Goal: Use online tool/utility: Utilize a website feature to perform a specific function

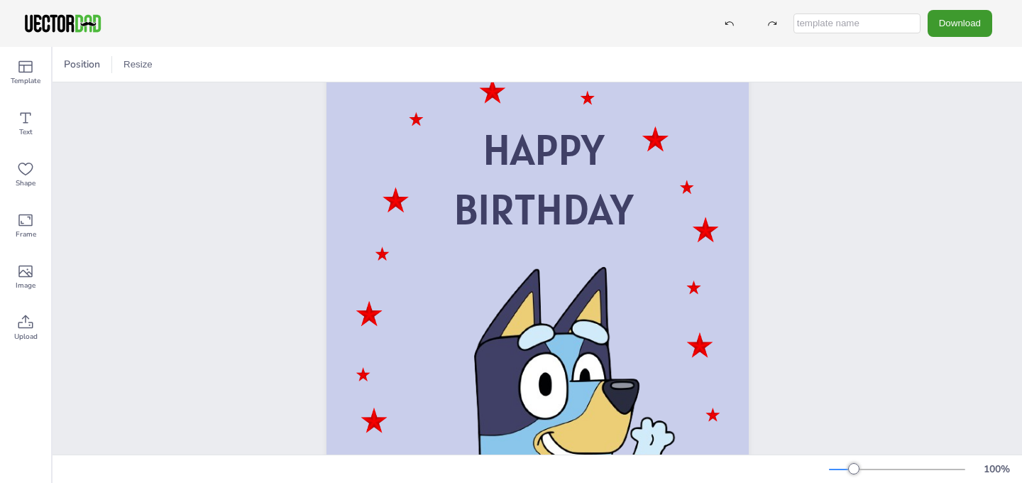
scroll to position [44, 0]
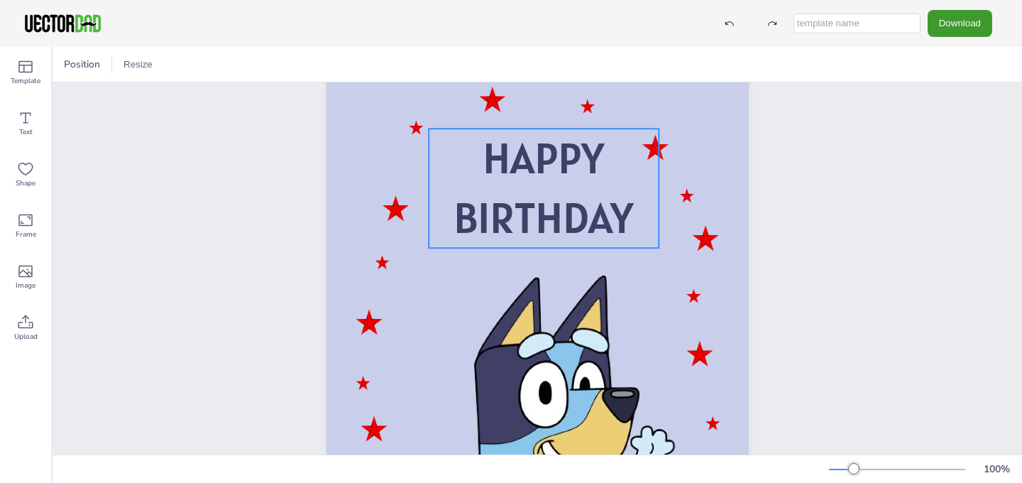
click at [588, 173] on span "HAPPY" at bounding box center [543, 158] width 121 height 55
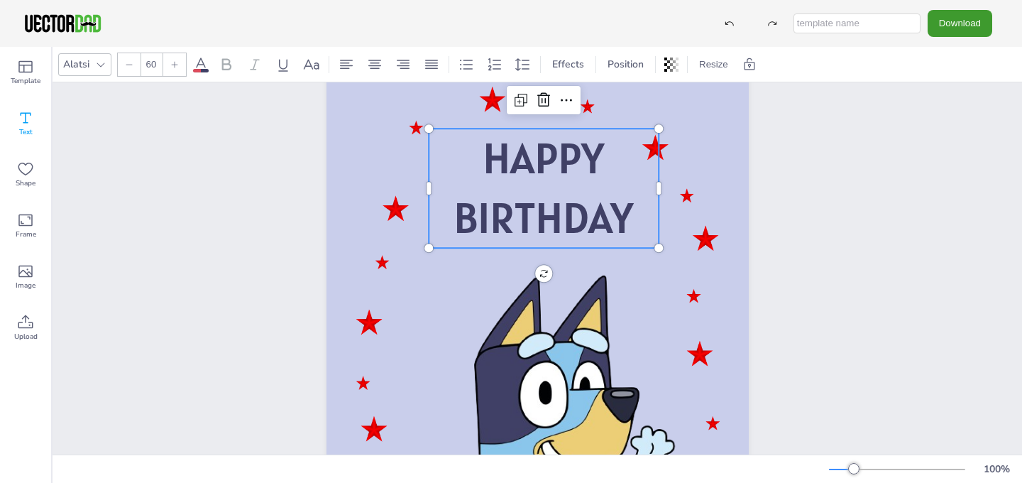
click at [32, 123] on icon at bounding box center [25, 117] width 17 height 17
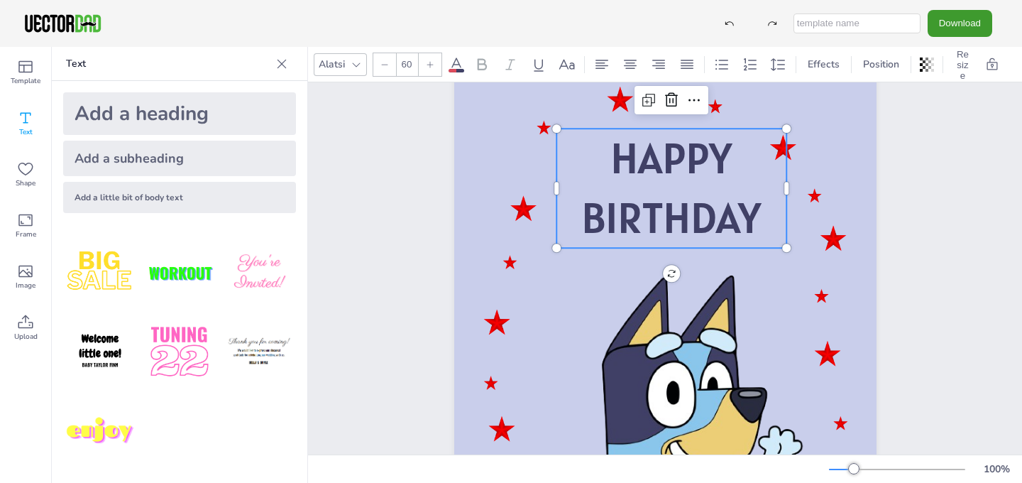
click at [124, 157] on div "Add a subheading" at bounding box center [179, 158] width 233 height 35
type input "--"
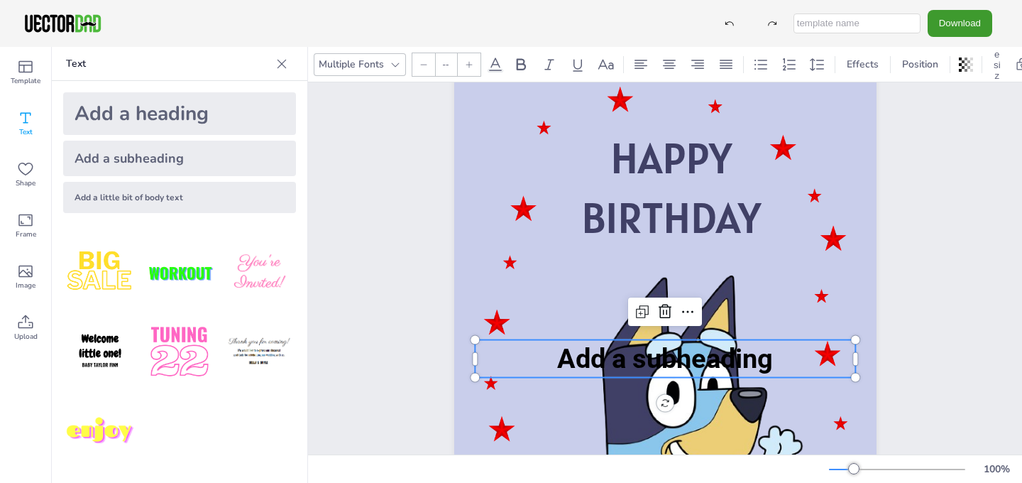
click at [119, 116] on div "Add a heading" at bounding box center [179, 113] width 233 height 43
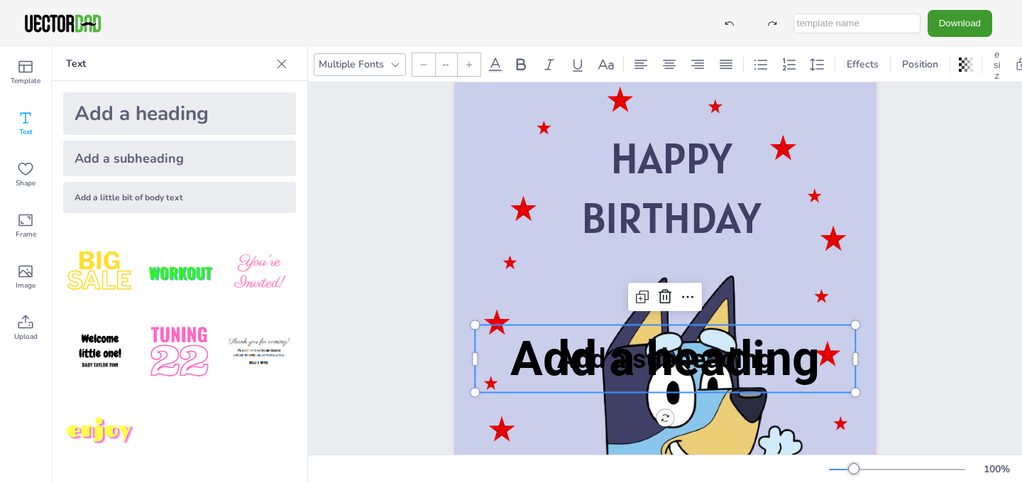
click at [32, 124] on icon at bounding box center [25, 117] width 17 height 17
click at [282, 72] on div at bounding box center [281, 64] width 23 height 23
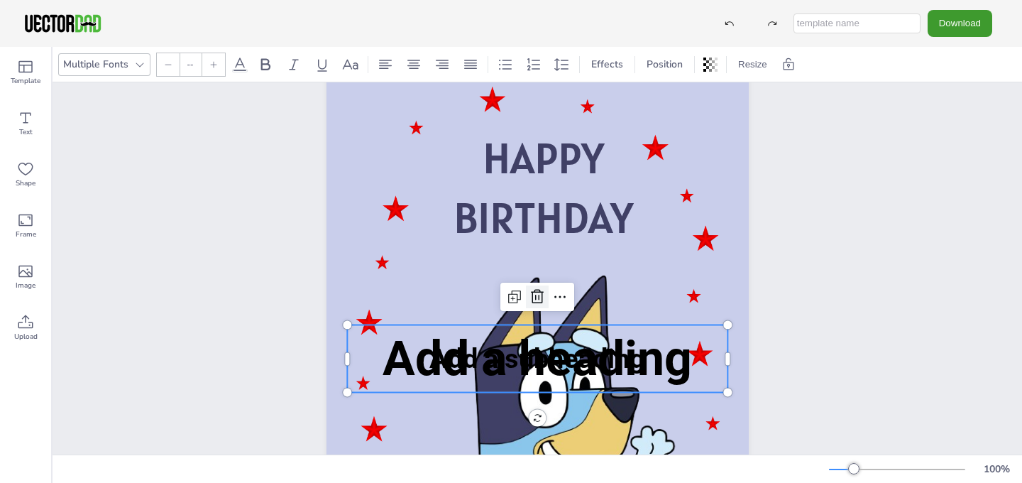
click at [538, 297] on icon at bounding box center [537, 296] width 17 height 17
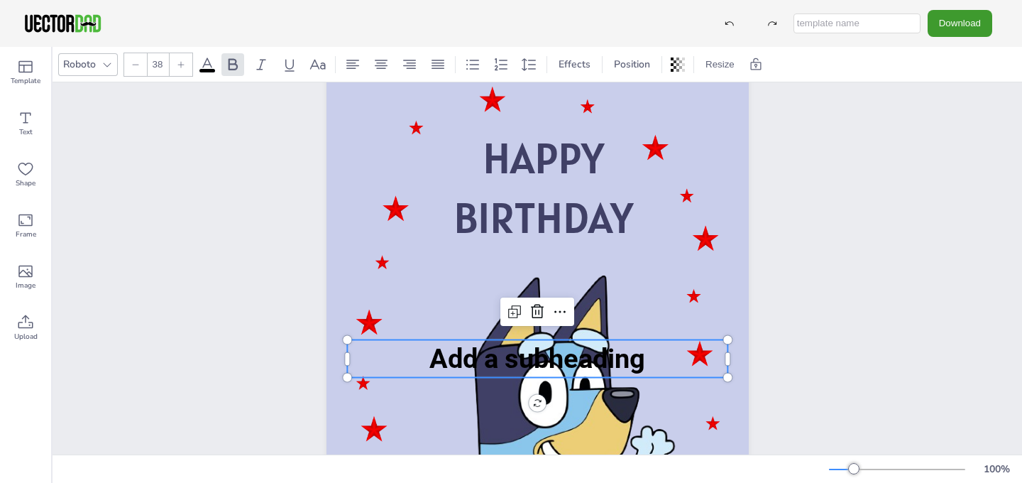
click at [461, 367] on span "Add a subheading" at bounding box center [537, 358] width 216 height 31
click at [538, 313] on icon at bounding box center [537, 311] width 17 height 17
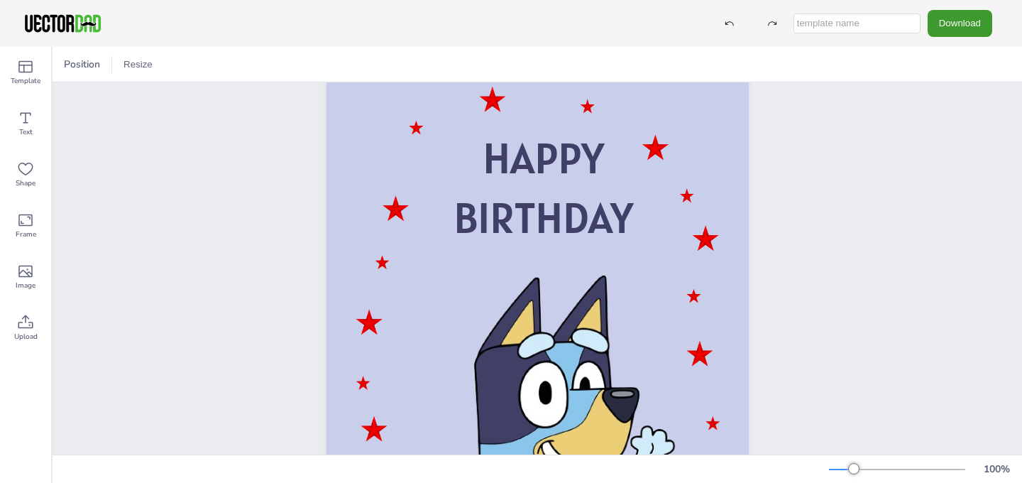
click at [305, 233] on div "HAPPY BIRTHDAY" at bounding box center [537, 359] width 465 height 598
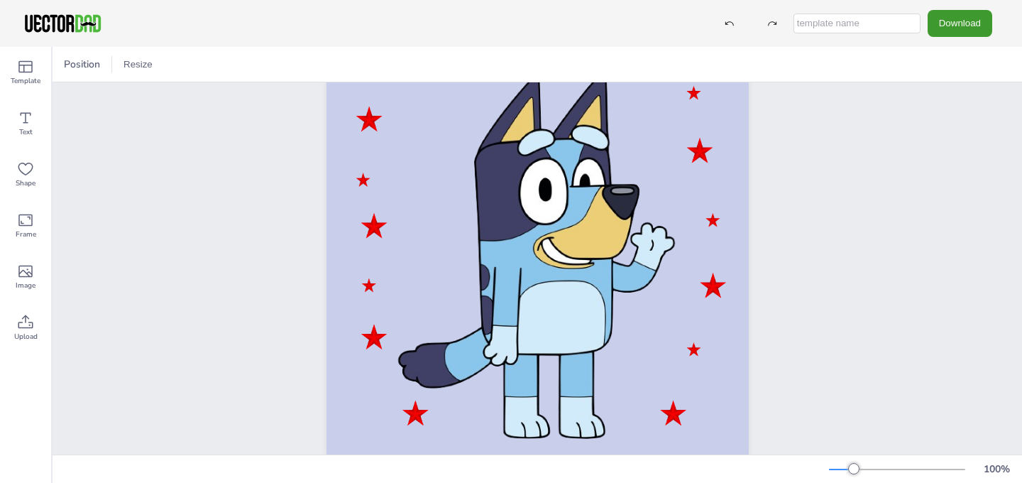
scroll to position [0, 0]
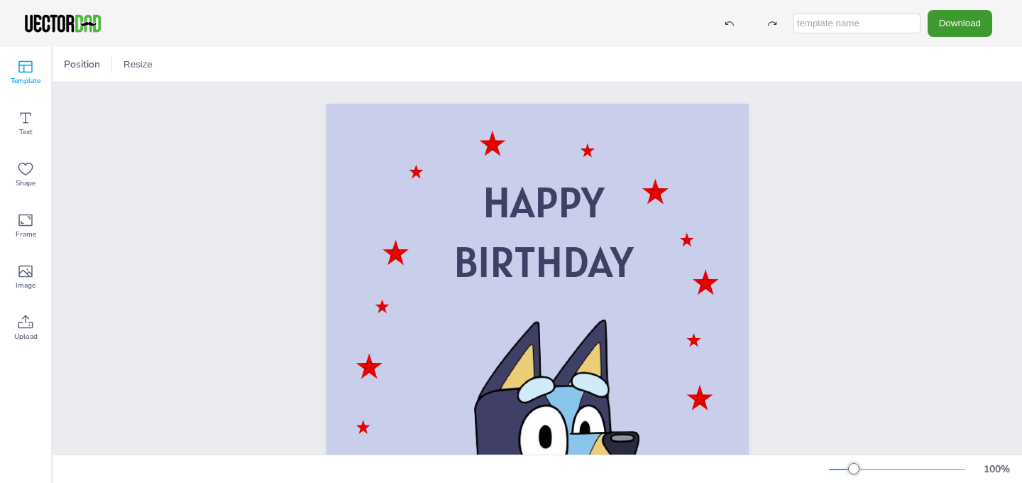
click at [21, 70] on icon at bounding box center [25, 66] width 17 height 17
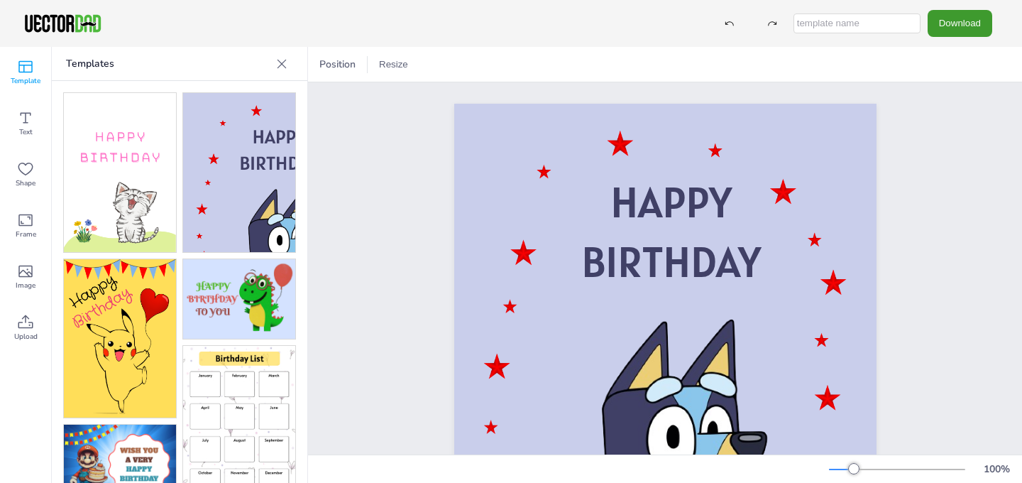
click at [280, 60] on icon at bounding box center [282, 64] width 14 height 14
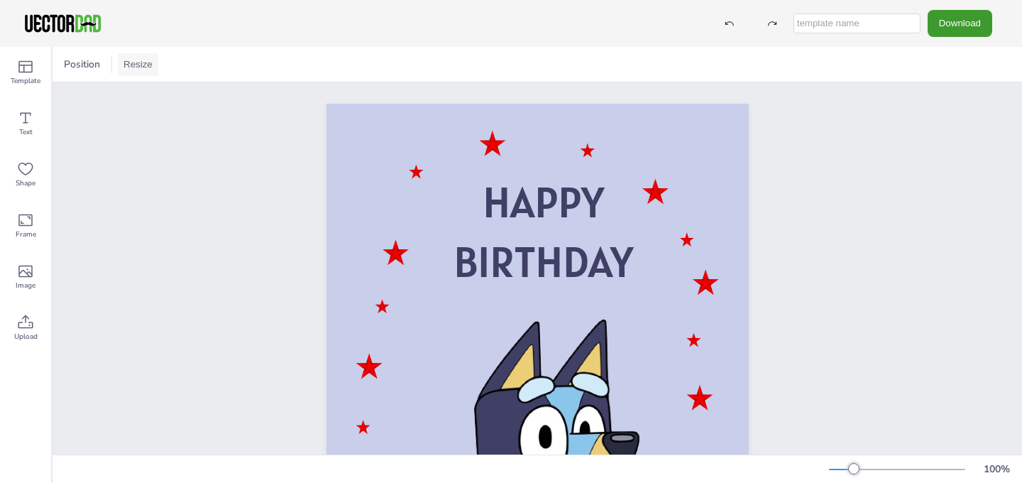
click at [130, 62] on button "Resize" at bounding box center [138, 64] width 40 height 23
click at [160, 68] on li "A4 (8.25in x 11.75in)" at bounding box center [171, 66] width 107 height 28
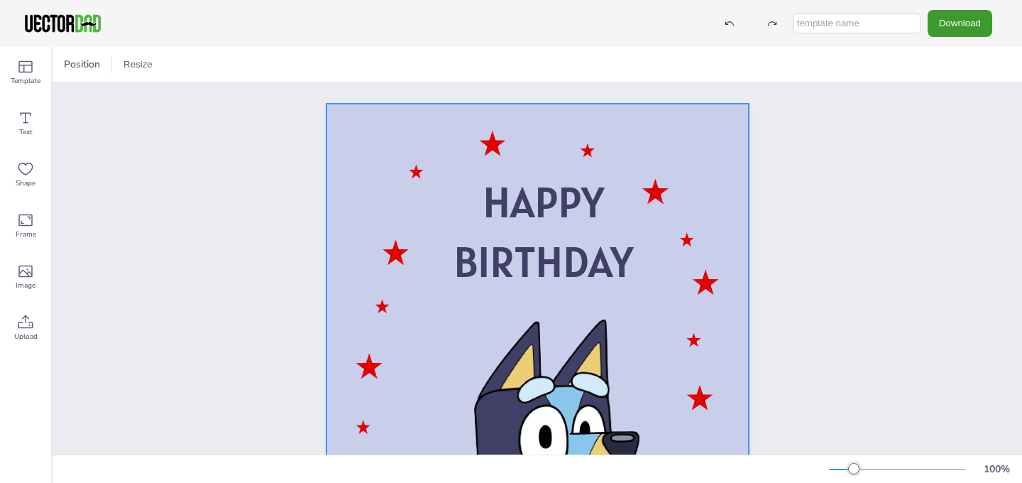
click at [396, 175] on div at bounding box center [538, 403] width 422 height 598
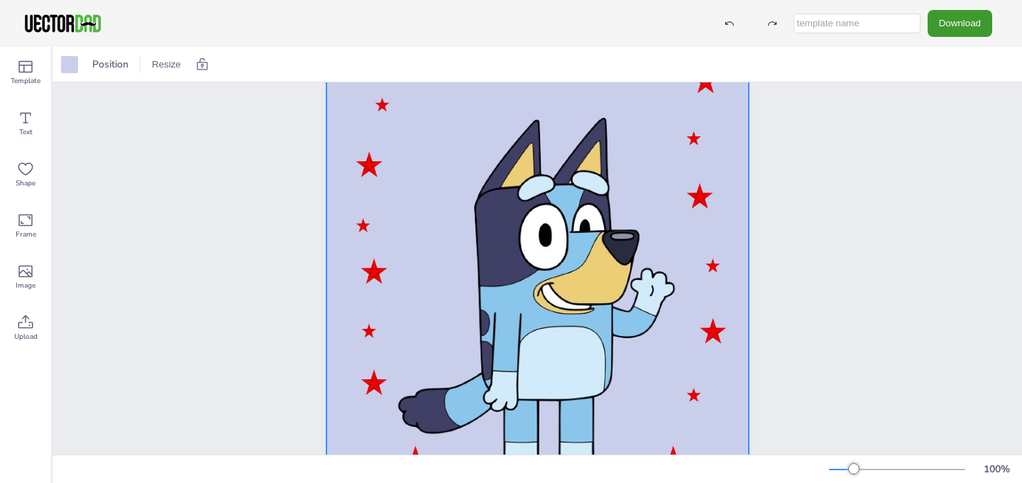
scroll to position [268, 0]
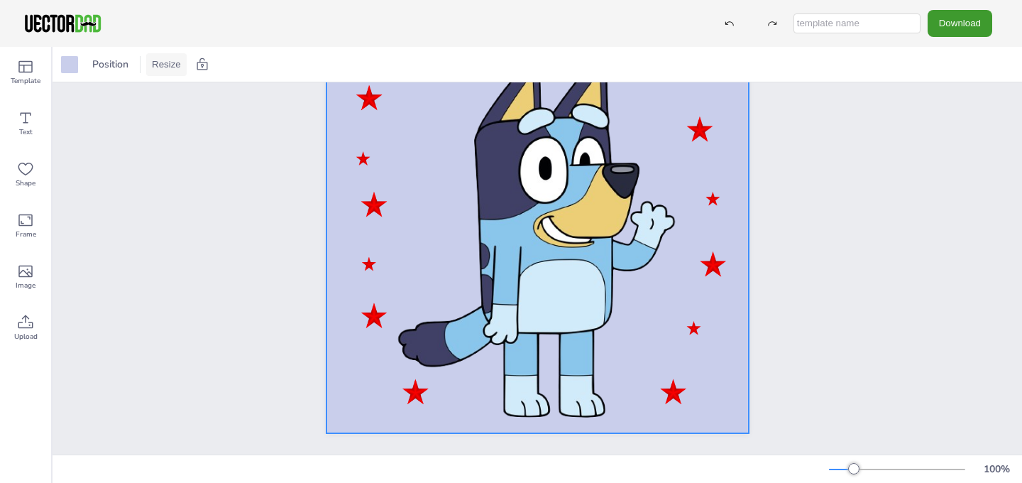
click at [176, 68] on button "Resize" at bounding box center [166, 64] width 40 height 23
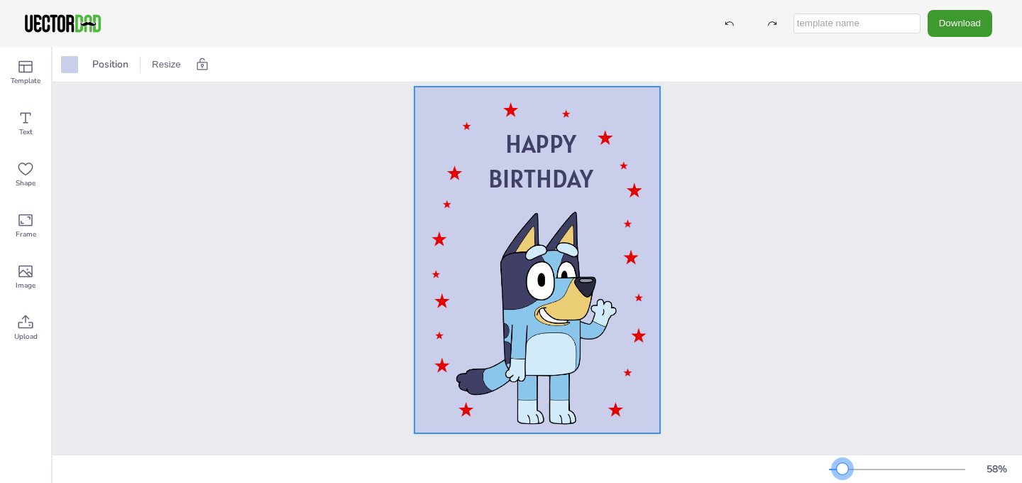
scroll to position [17, 0]
click at [843, 468] on div at bounding box center [835, 468] width 13 height 1
click at [740, 265] on div "HAPPY BIRTHDAY" at bounding box center [538, 259] width 970 height 389
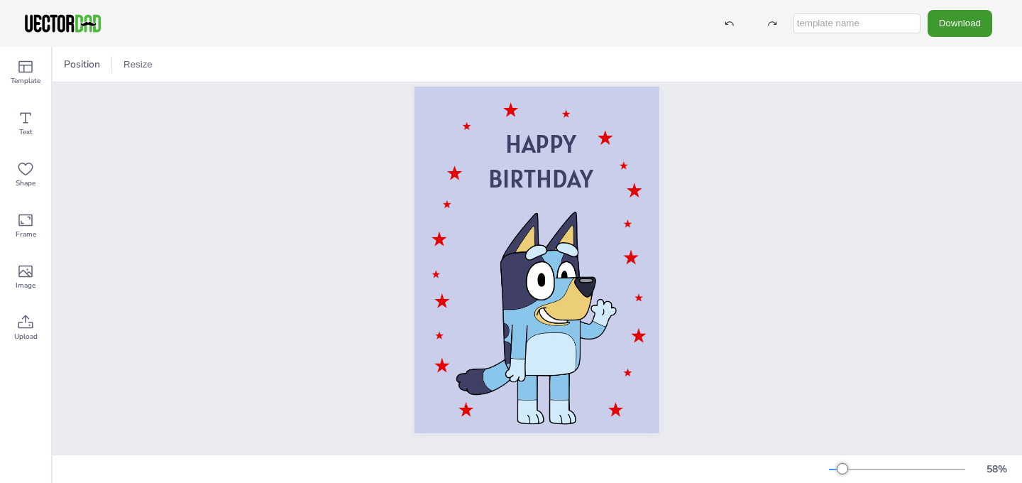
click at [832, 20] on input "text" at bounding box center [857, 23] width 127 height 20
type input "bluey card"
click at [975, 18] on button "Download" at bounding box center [960, 23] width 65 height 26
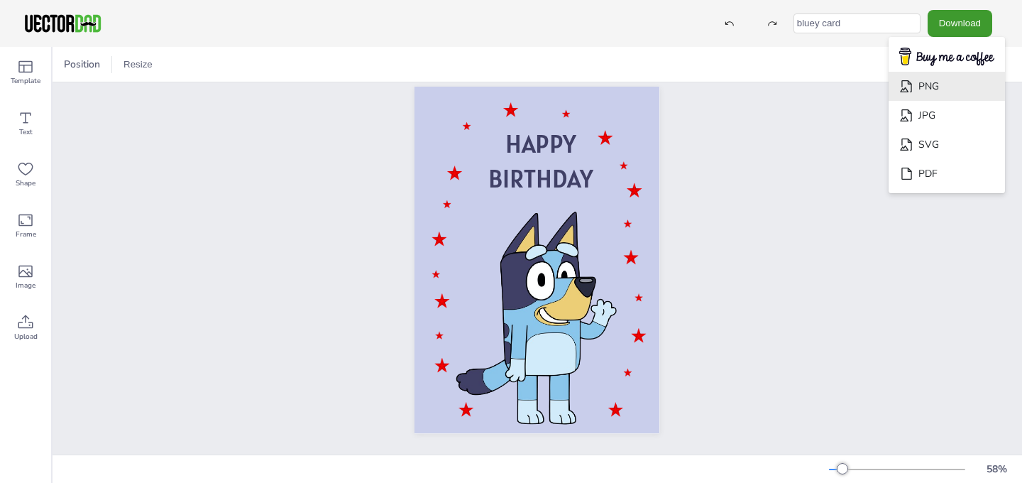
click at [958, 89] on li "PNG" at bounding box center [947, 86] width 116 height 29
